Goal: Information Seeking & Learning: Learn about a topic

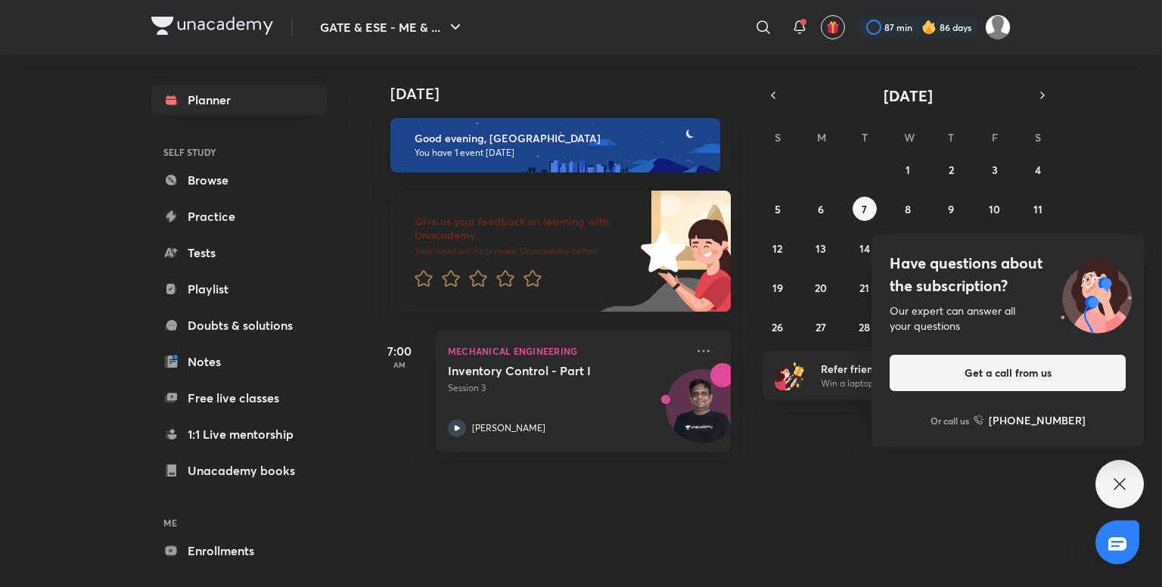
click at [1116, 503] on div "Have questions about the subscription? Our expert can answer all your questions…" at bounding box center [1119, 484] width 48 height 48
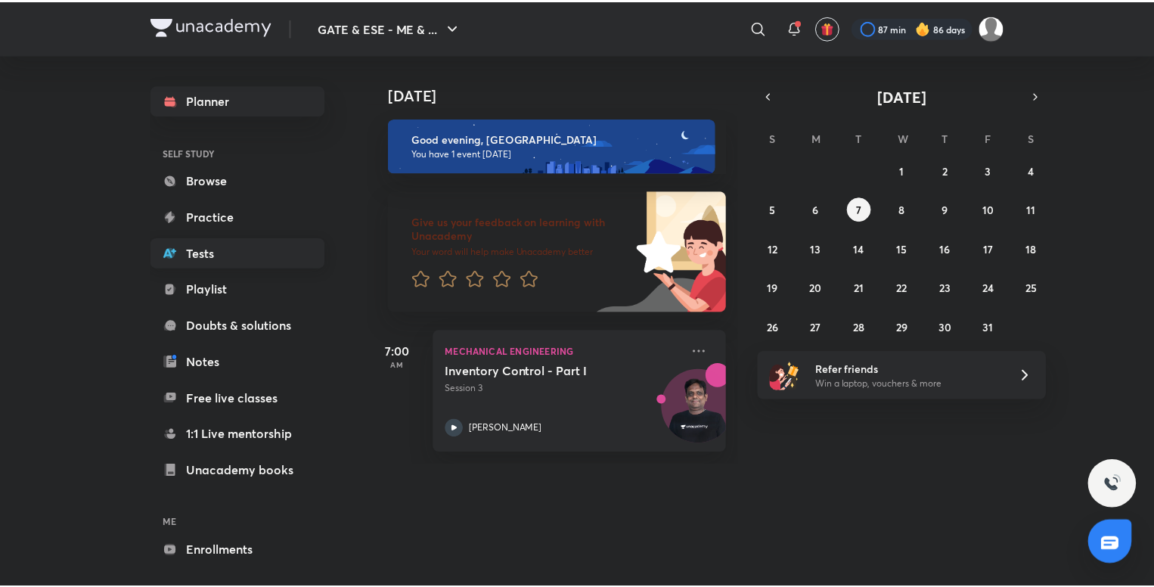
scroll to position [57, 0]
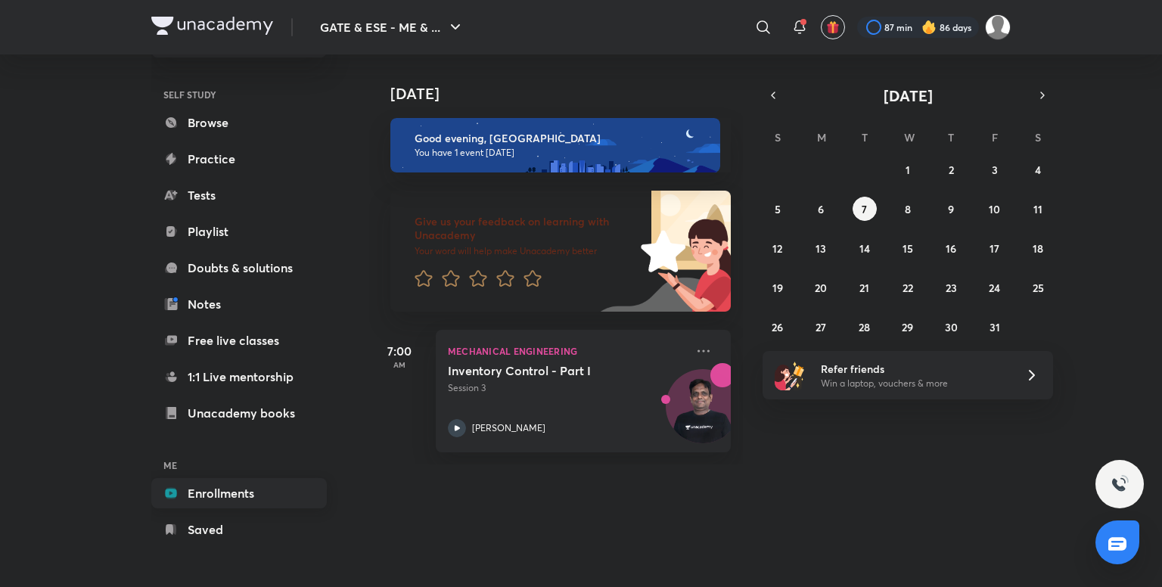
click at [217, 497] on link "Enrollments" at bounding box center [238, 493] width 175 height 30
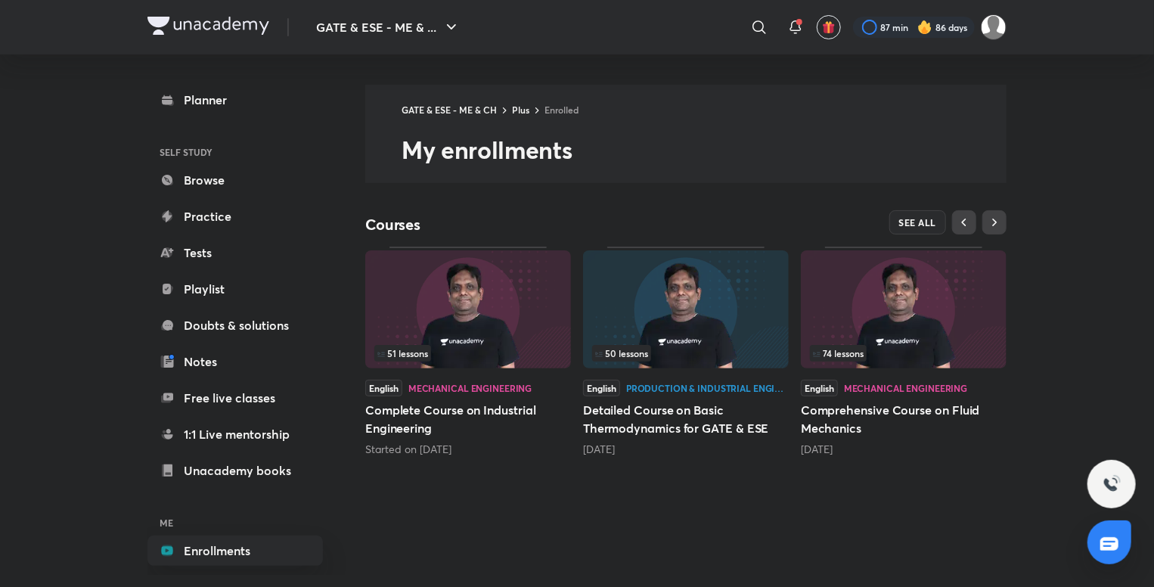
scroll to position [15, 0]
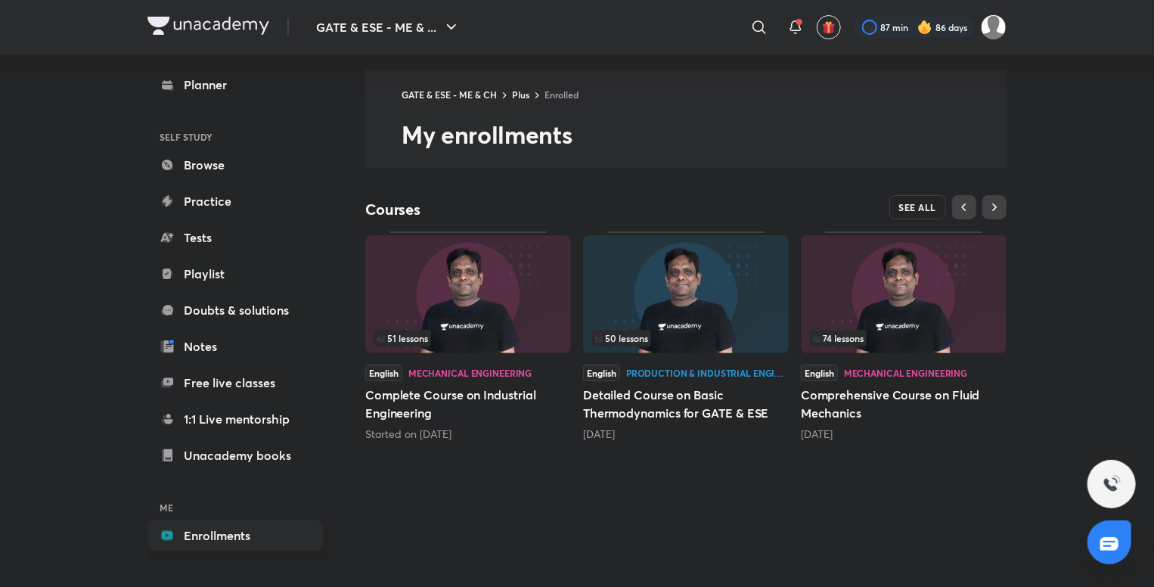
click at [911, 212] on span "SEE ALL" at bounding box center [918, 207] width 38 height 11
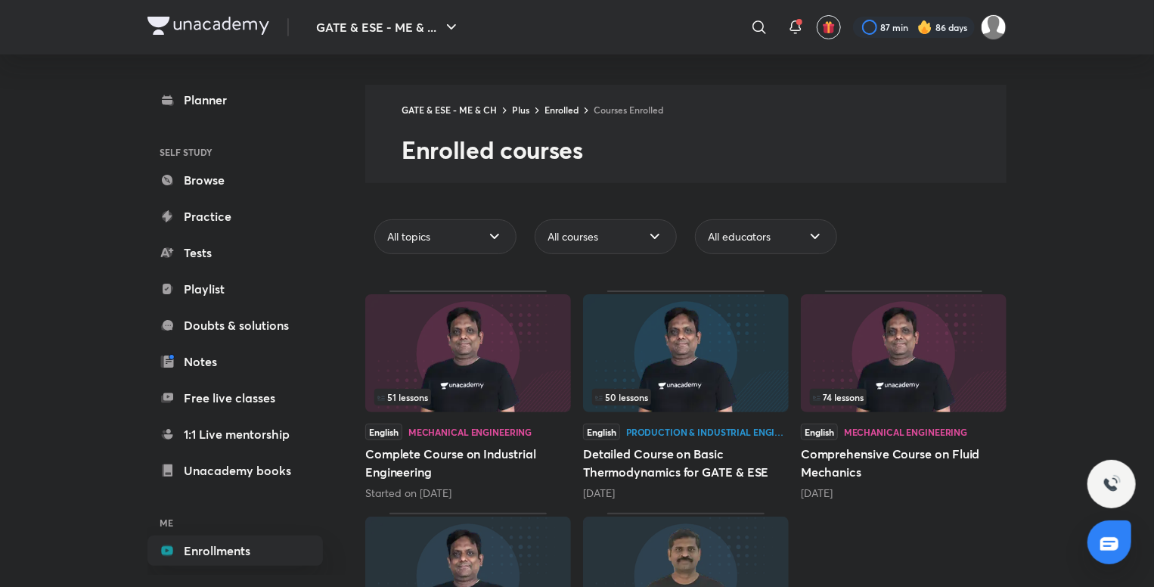
scroll to position [181, 0]
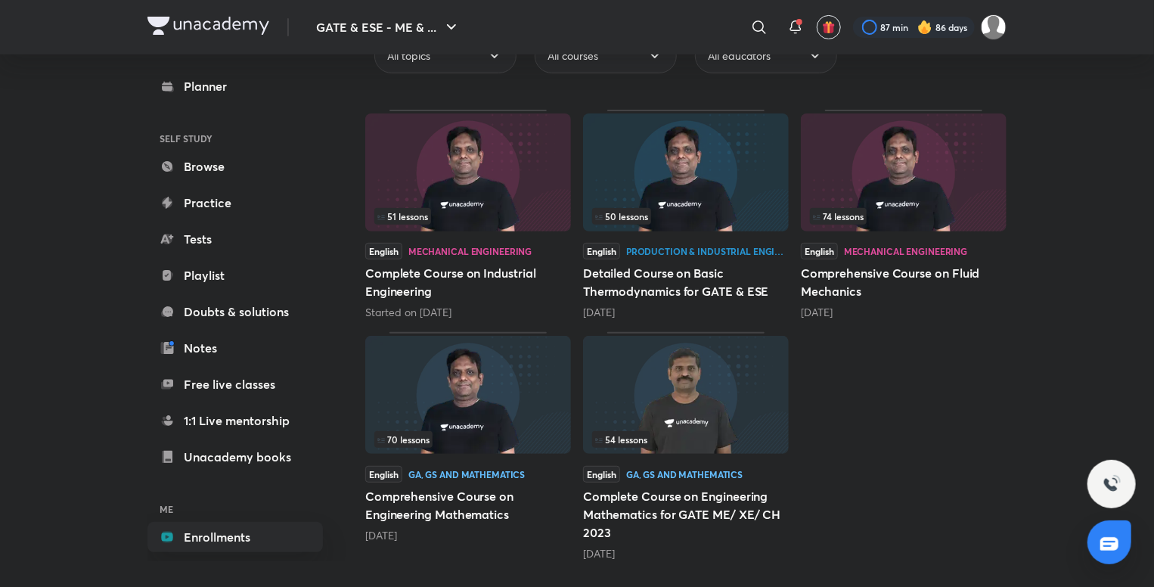
click at [500, 418] on img at bounding box center [468, 395] width 206 height 118
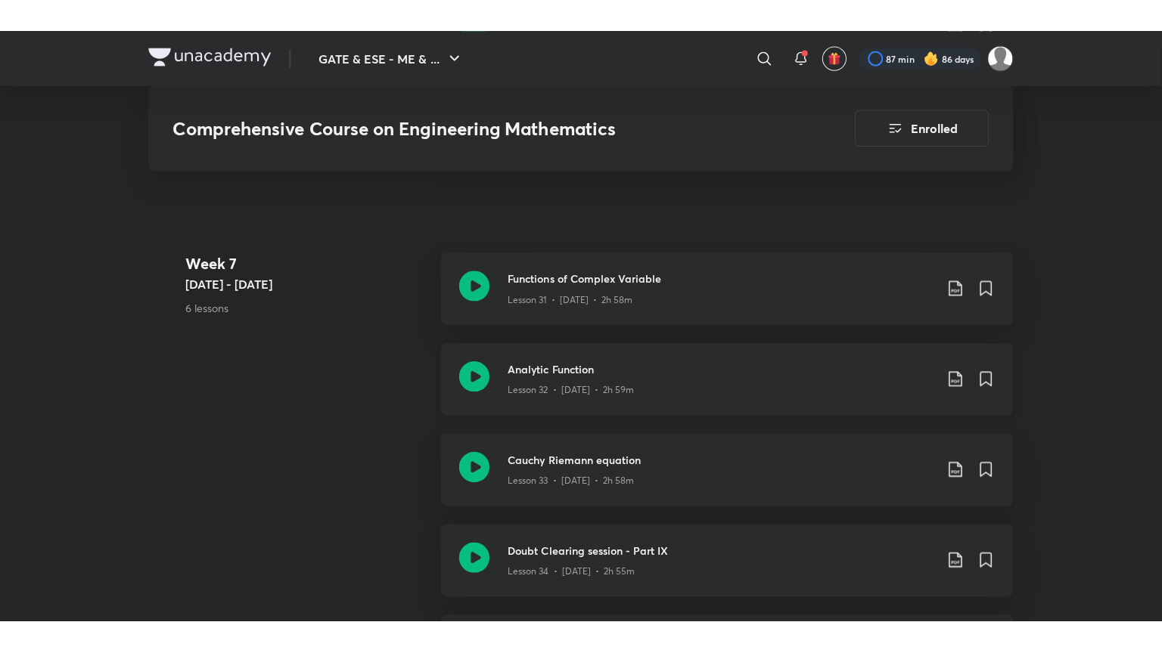
scroll to position [4011, 0]
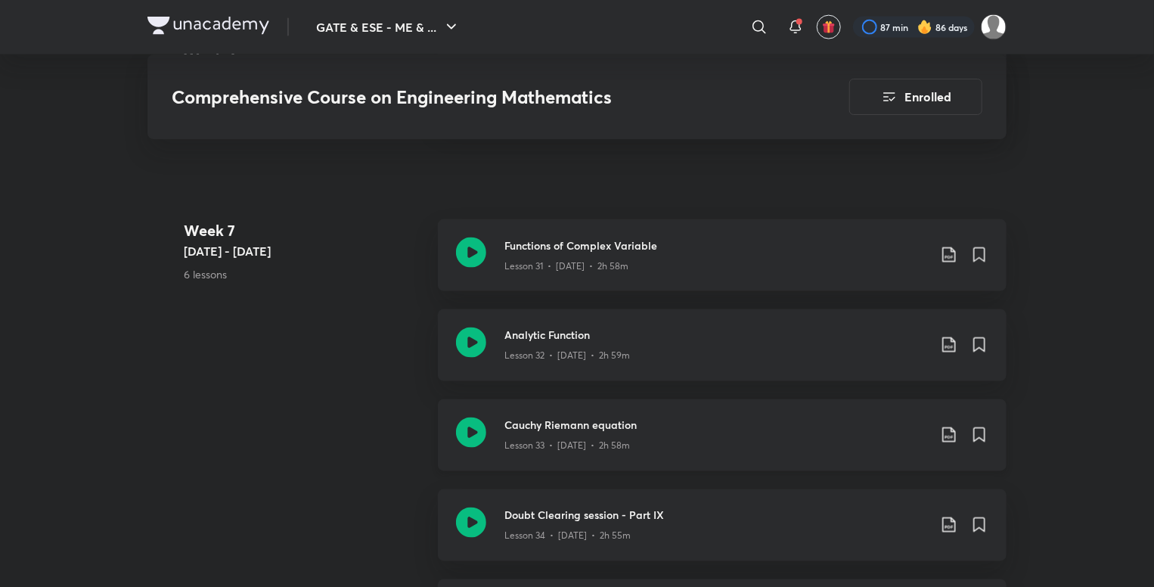
click at [478, 430] on icon at bounding box center [471, 432] width 30 height 30
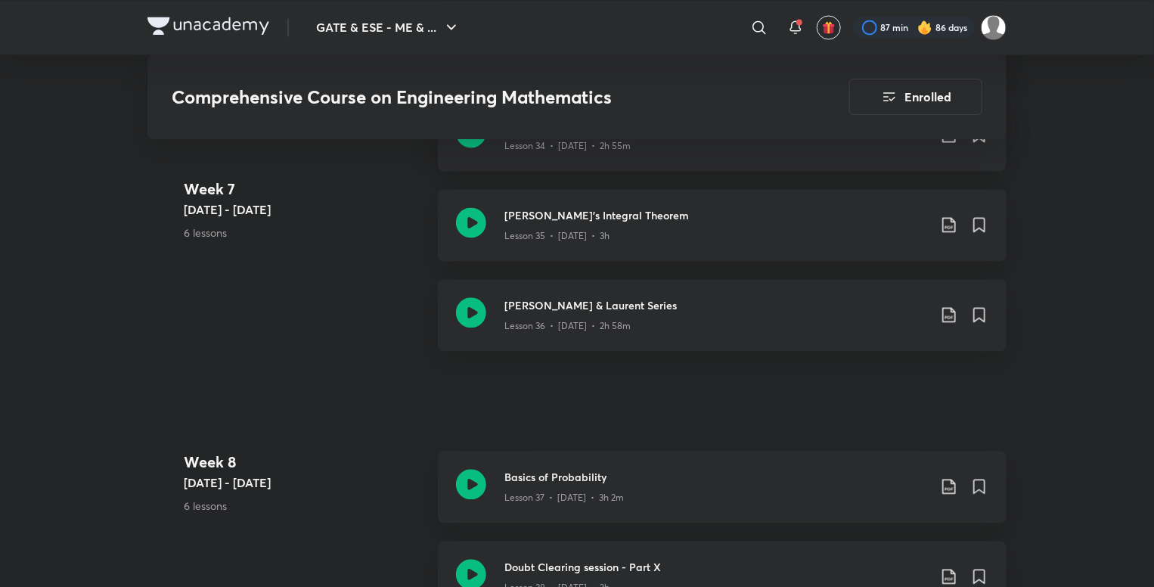
scroll to position [4144, 0]
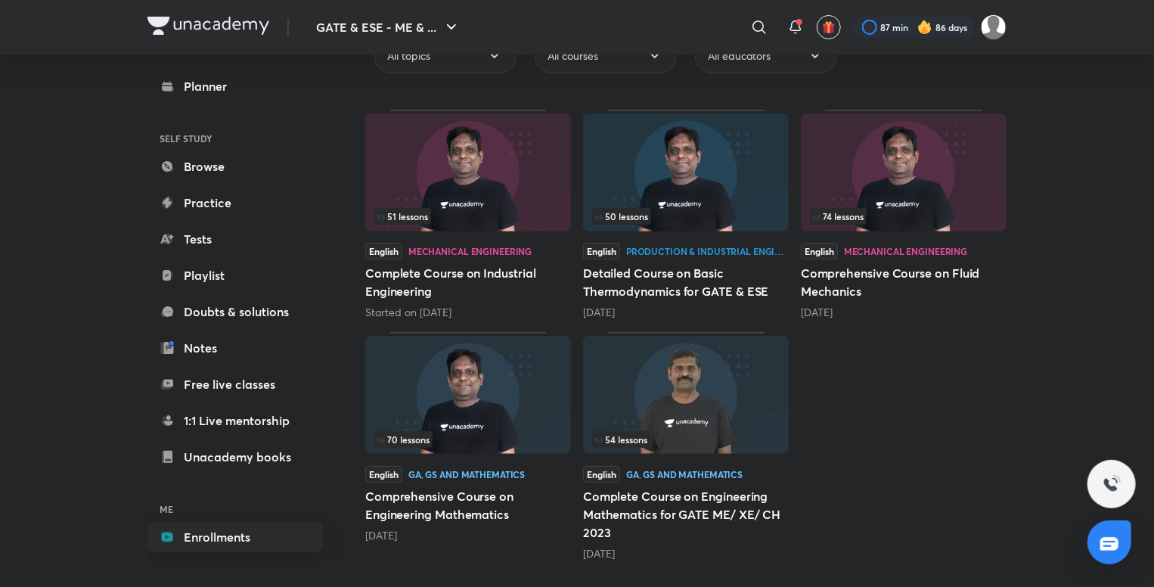
scroll to position [181, 0]
click at [505, 216] on div "51 lessons" at bounding box center [468, 216] width 188 height 17
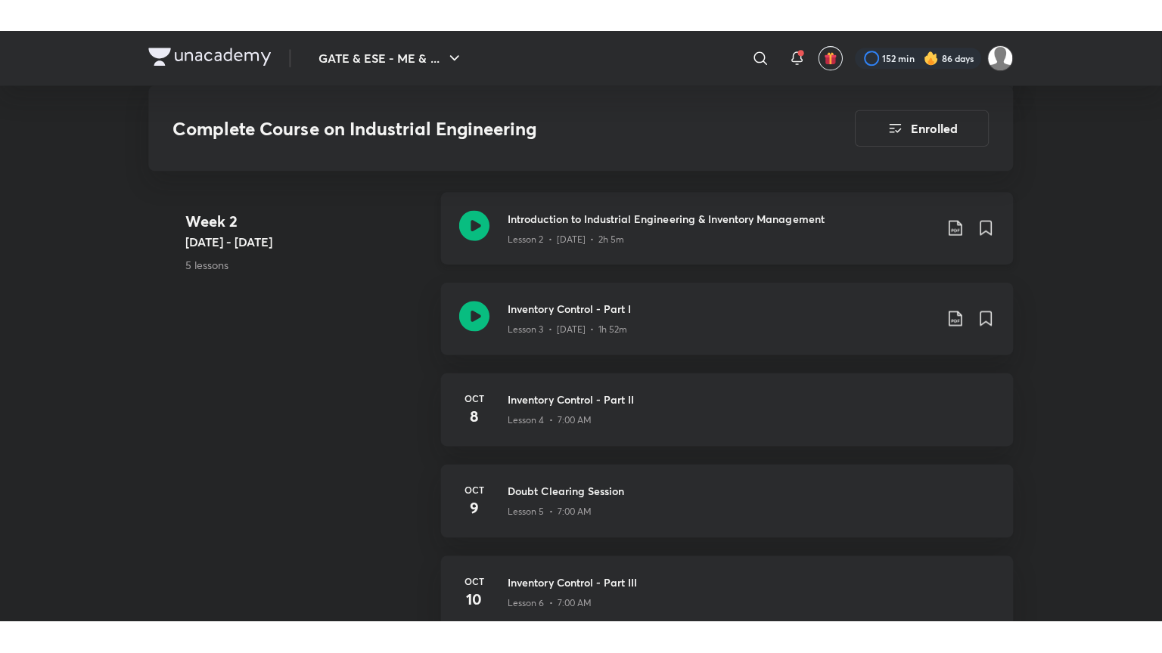
scroll to position [962, 0]
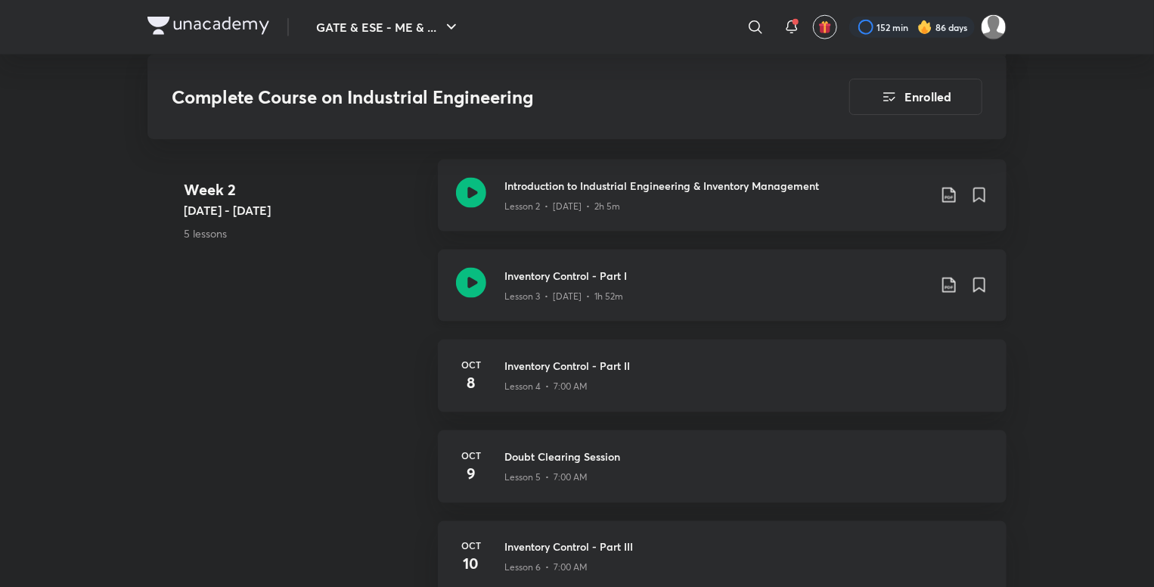
click at [458, 285] on icon at bounding box center [471, 283] width 30 height 30
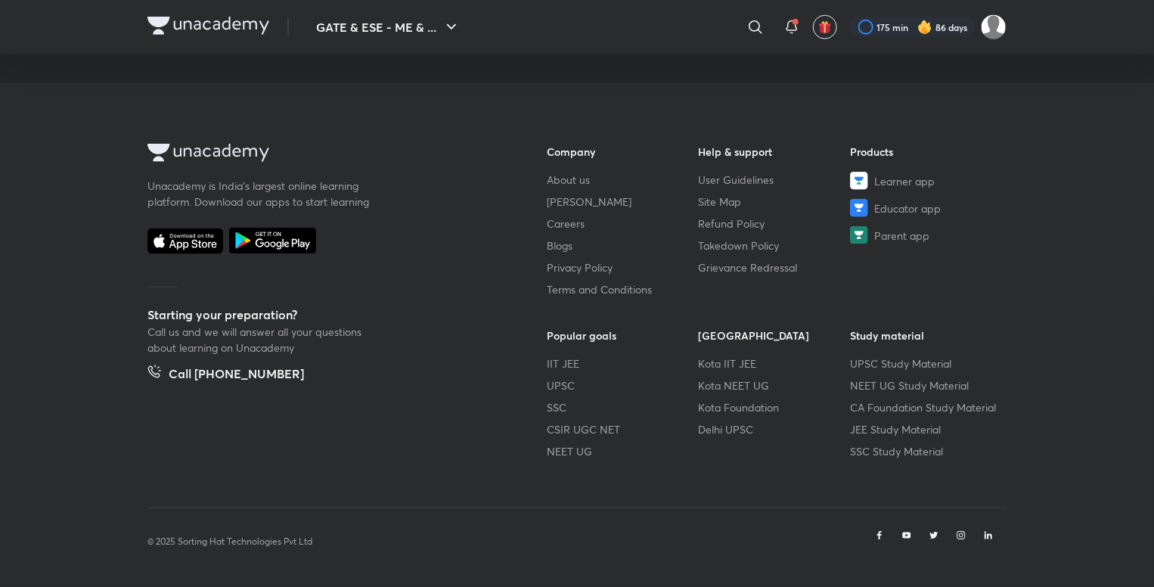
scroll to position [812, 0]
